Goal: Find specific page/section: Find specific page/section

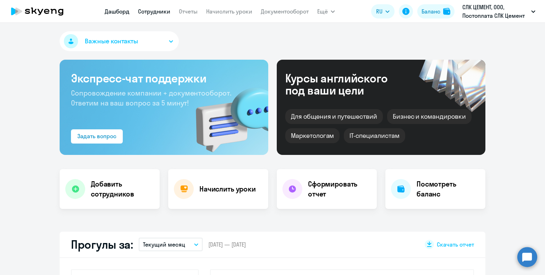
click at [159, 12] on link "Сотрудники" at bounding box center [154, 11] width 32 height 7
select select "30"
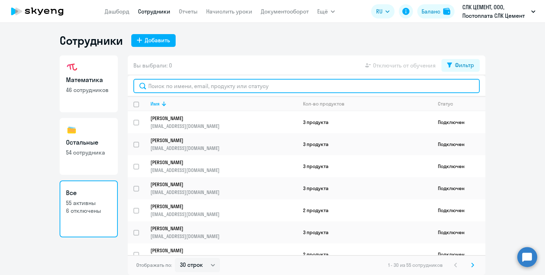
click at [168, 91] on input "text" at bounding box center [306, 86] width 346 height 14
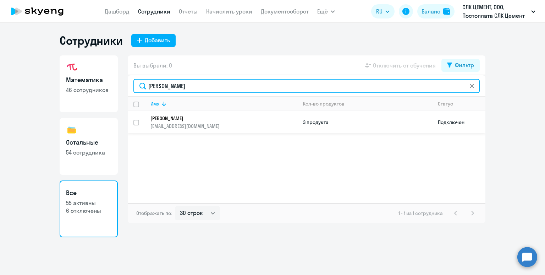
type input "[PERSON_NAME]"
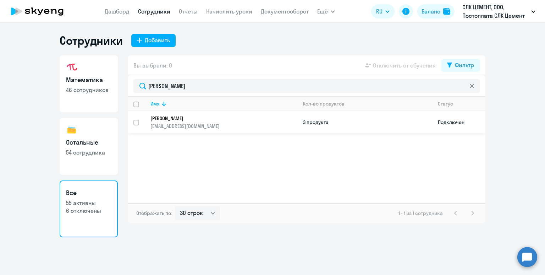
click at [210, 120] on p "[PERSON_NAME]" at bounding box center [218, 118] width 137 height 6
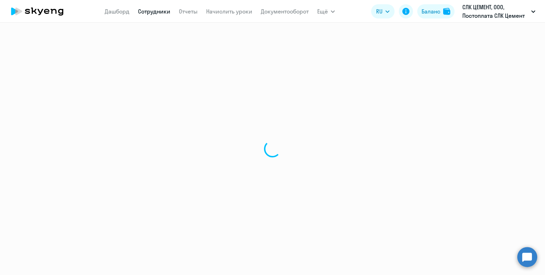
select select "others"
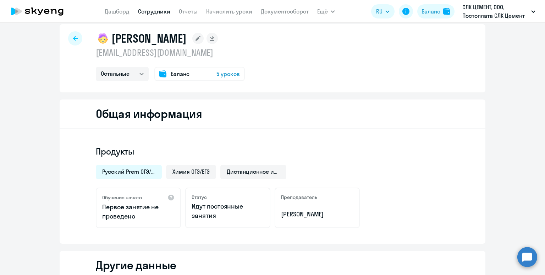
scroll to position [10, 0]
click at [174, 170] on span "Химия ОГЭ/ЕГЭ" at bounding box center [190, 171] width 37 height 8
